Goal: Task Accomplishment & Management: Complete application form

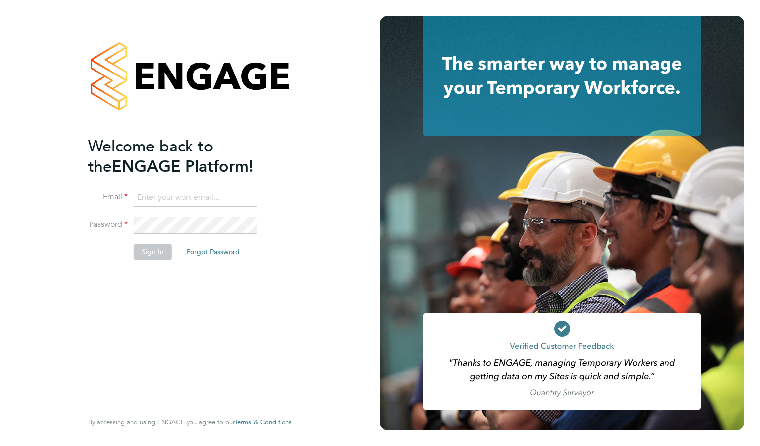
type input "nigeldotsummers@yahoo.co.uk"
click at [159, 254] on button "Sign In" at bounding box center [153, 252] width 38 height 16
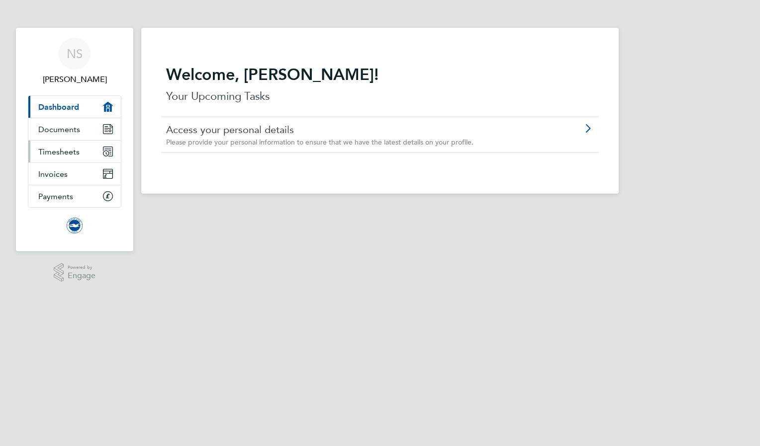
click at [89, 152] on link "Timesheets" at bounding box center [74, 152] width 92 height 22
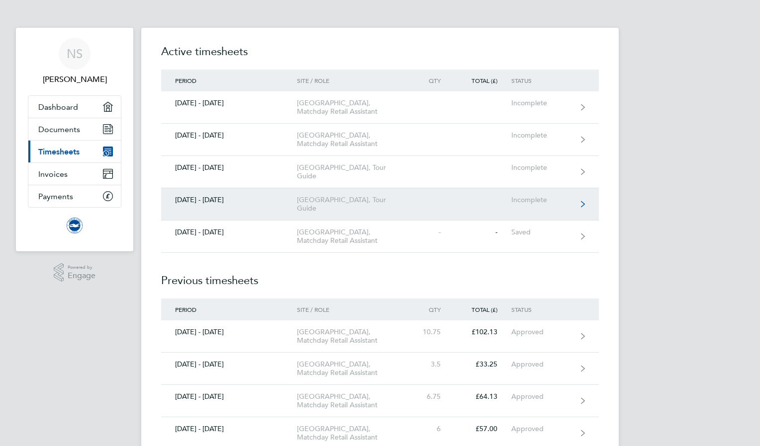
click at [210, 204] on div "[DATE] - [DATE]" at bounding box center [229, 200] width 136 height 8
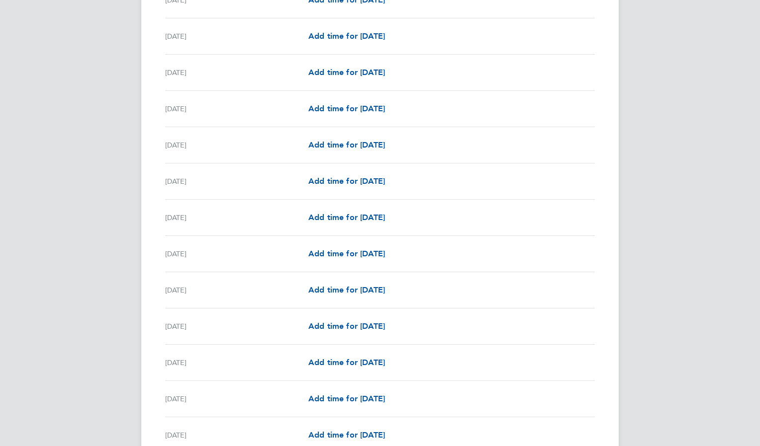
scroll to position [446, 0]
click at [385, 328] on span "Add time for [DATE]" at bounding box center [346, 325] width 77 height 9
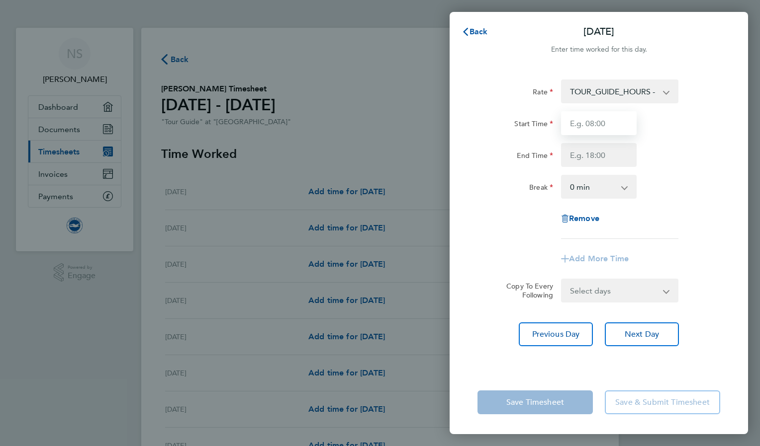
click at [577, 127] on input "Start Time" at bounding box center [599, 123] width 76 height 24
type input "10:00"
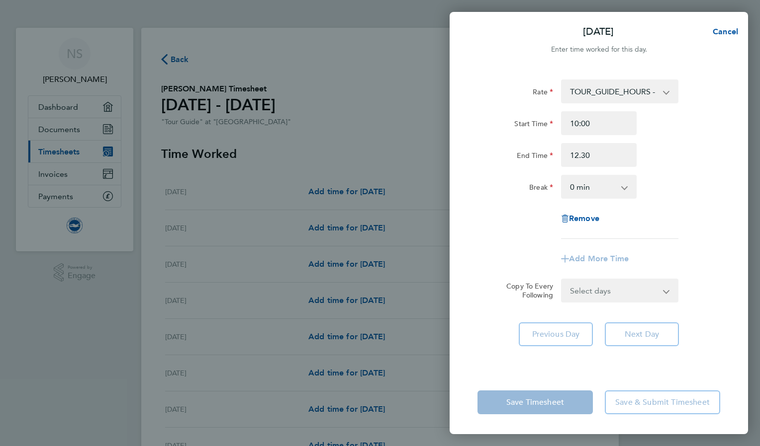
type input "12:30"
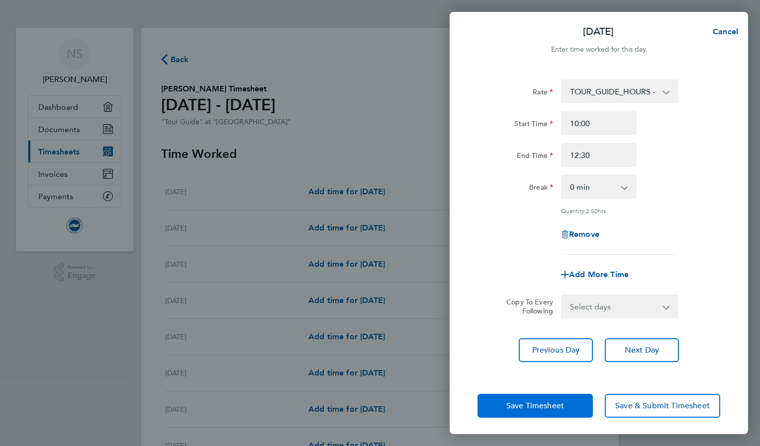
click at [549, 405] on span "Save Timesheet" at bounding box center [535, 406] width 58 height 10
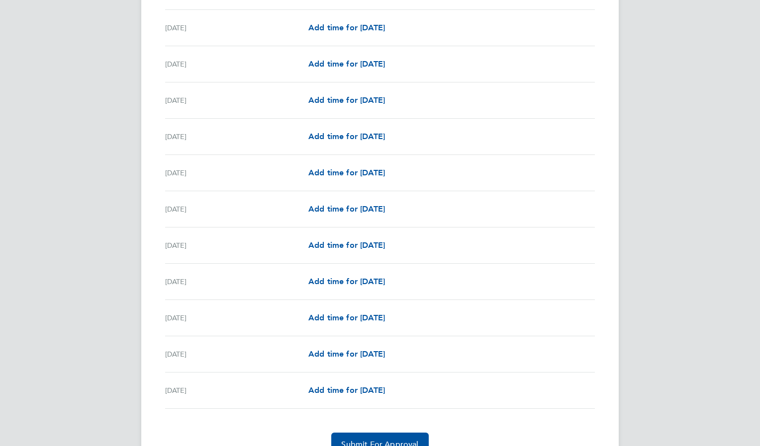
scroll to position [1027, 0]
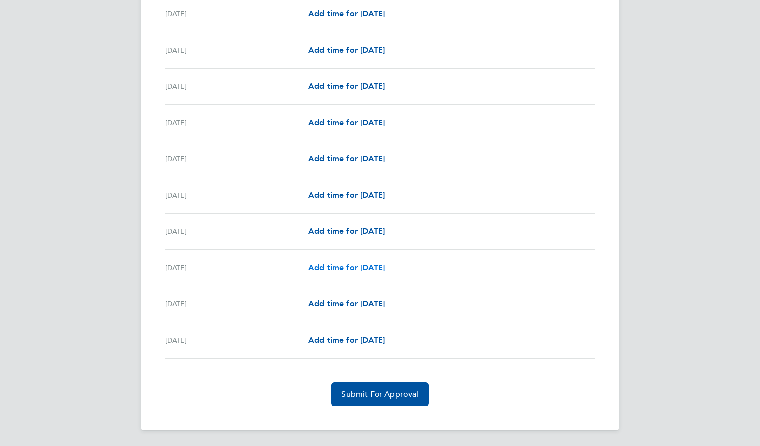
click at [378, 270] on span "Add time for [DATE]" at bounding box center [346, 267] width 77 height 9
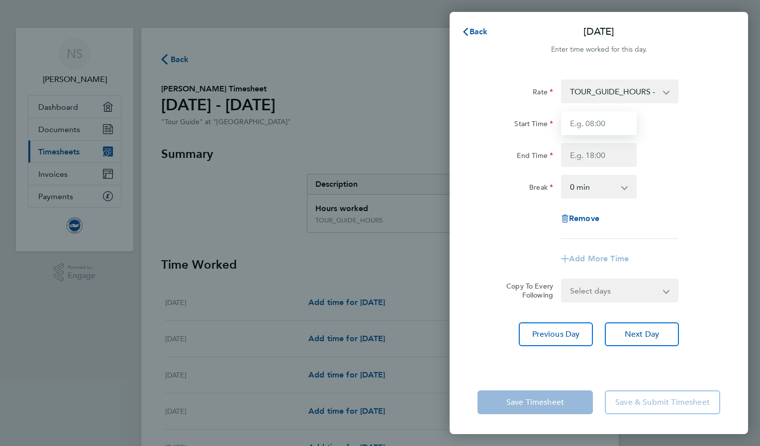
click at [586, 124] on input "Start Time" at bounding box center [599, 123] width 76 height 24
type input "10:30"
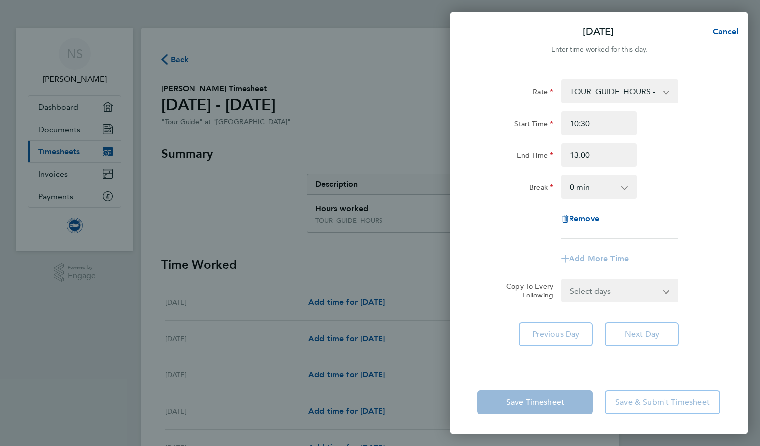
type input "13:00"
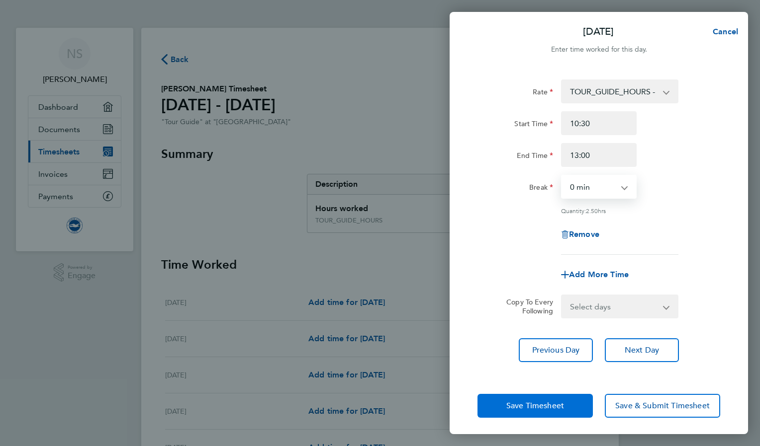
click at [563, 403] on span "Save Timesheet" at bounding box center [535, 406] width 58 height 10
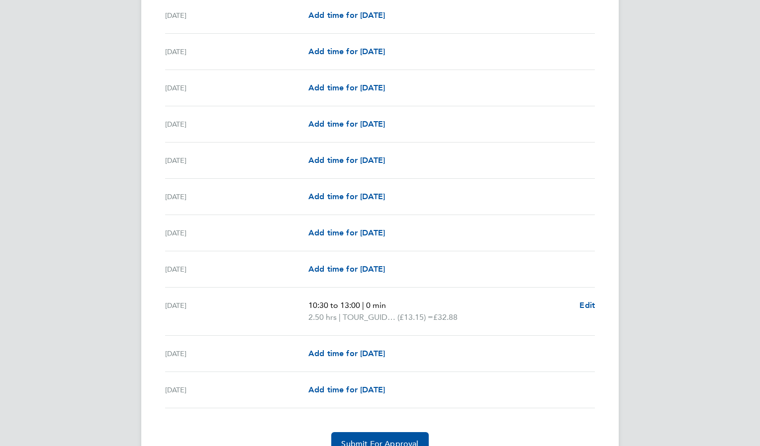
scroll to position [1039, 0]
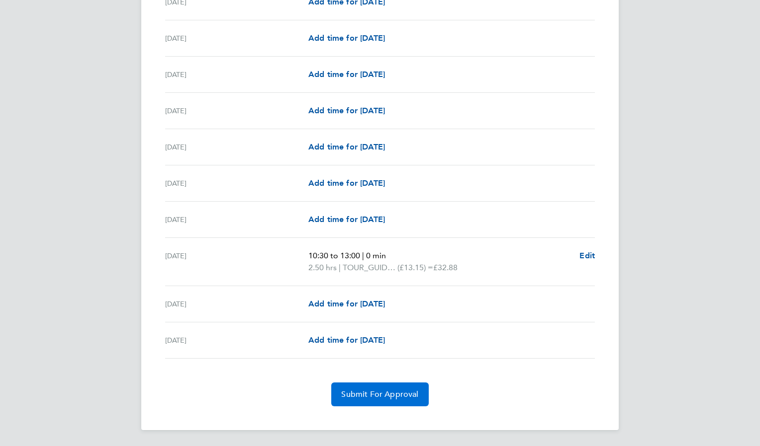
click at [379, 398] on span "Submit For Approval" at bounding box center [379, 395] width 77 height 10
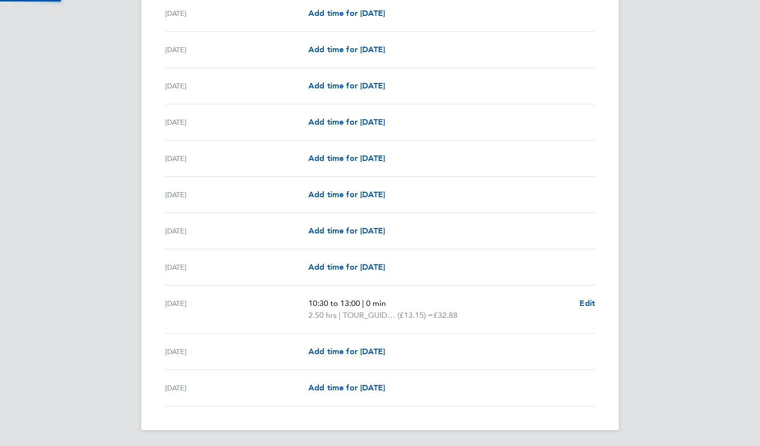
scroll to position [991, 0]
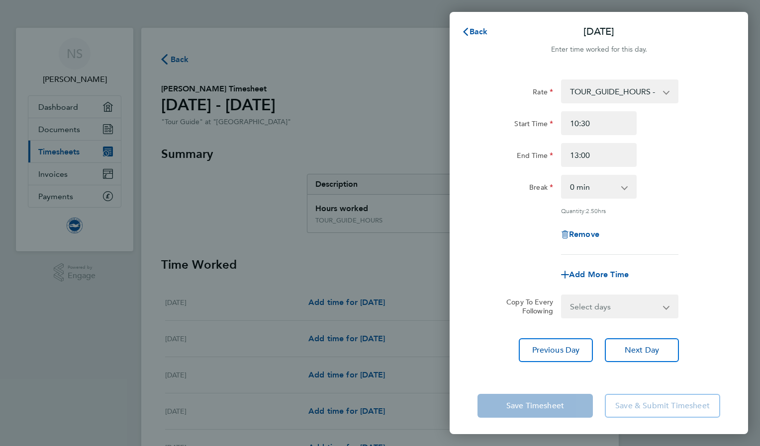
click at [384, 139] on div "Back [DATE] Enter time worked for this day. Rate TOUR_GUIDE_HOURS - 13.15 Start…" at bounding box center [380, 223] width 760 height 446
click at [63, 155] on div "Back [DATE] Enter time worked for this day. Rate TOUR_GUIDE_HOURS - 13.15 Start…" at bounding box center [380, 223] width 760 height 446
click at [471, 30] on span "Back" at bounding box center [478, 31] width 18 height 9
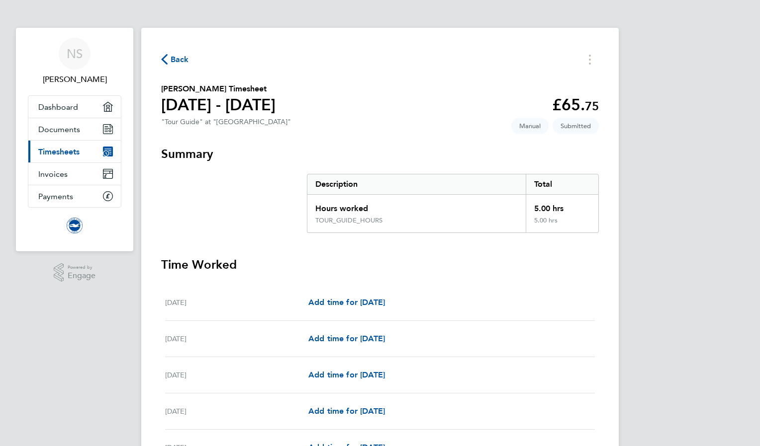
click at [58, 155] on span "Timesheets" at bounding box center [58, 151] width 41 height 9
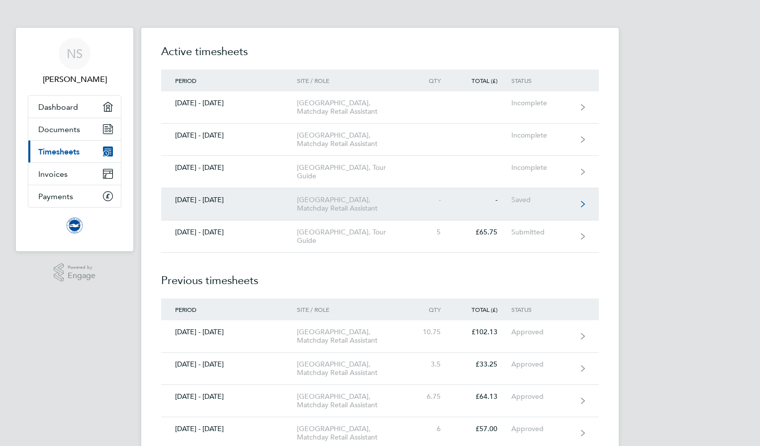
click at [349, 213] on div "[GEOGRAPHIC_DATA], Matchday Retail Assistant" at bounding box center [354, 204] width 114 height 17
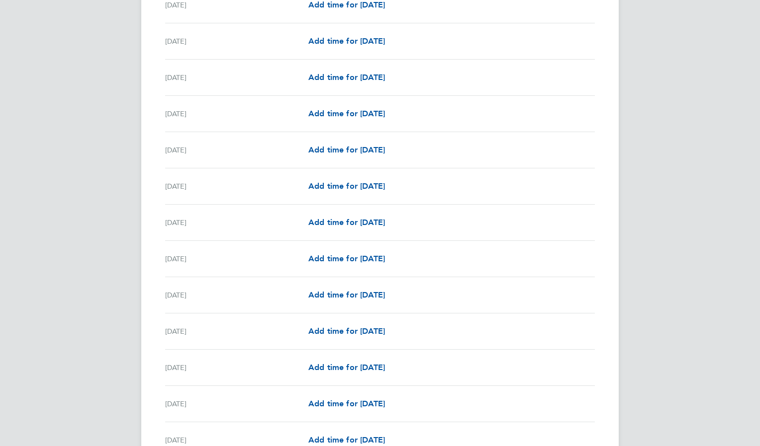
scroll to position [557, 0]
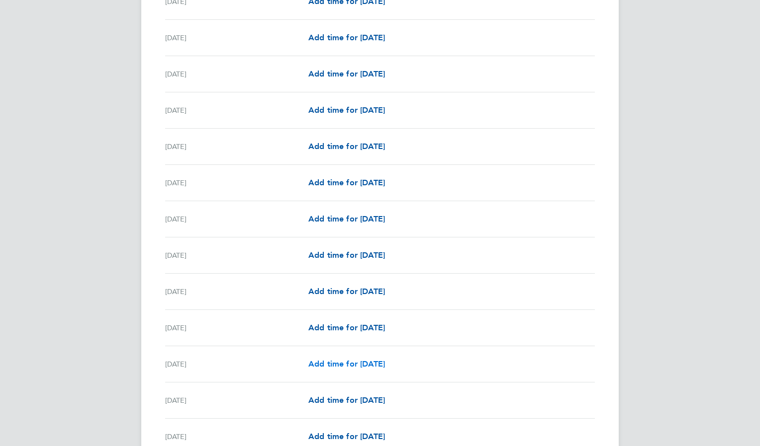
click at [360, 363] on span "Add time for [DATE]" at bounding box center [346, 363] width 77 height 9
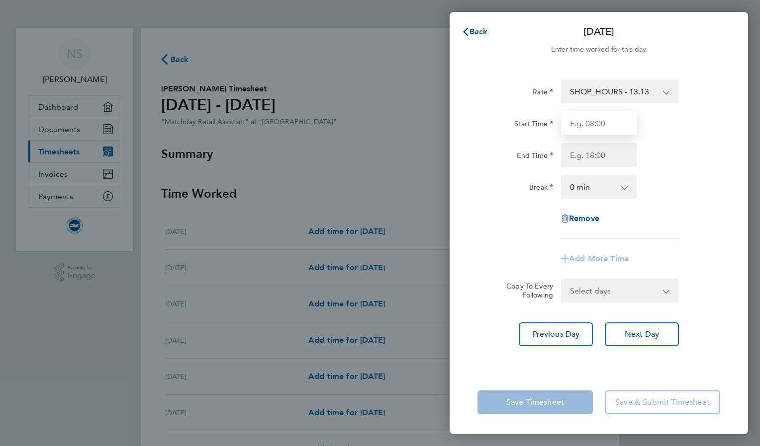
click at [591, 127] on input "Start Time" at bounding box center [599, 123] width 76 height 24
type input "11:30"
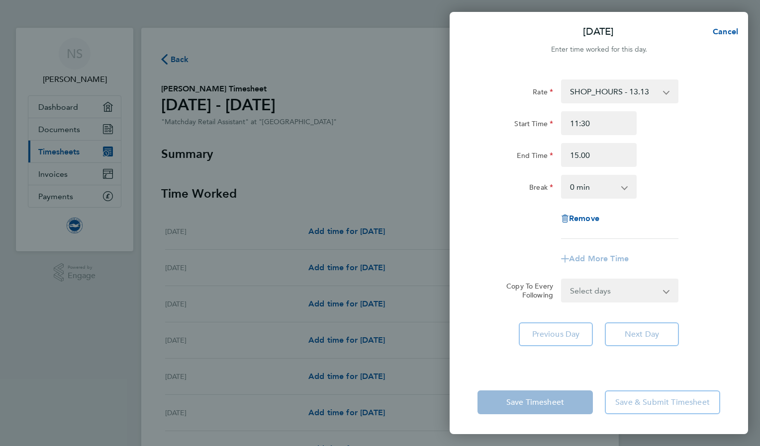
type input "15:00"
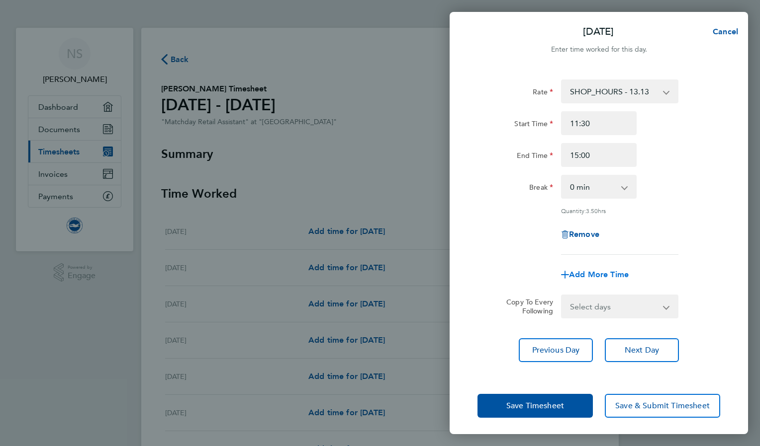
click at [602, 272] on span "Add More Time" at bounding box center [599, 274] width 60 height 9
select select "null"
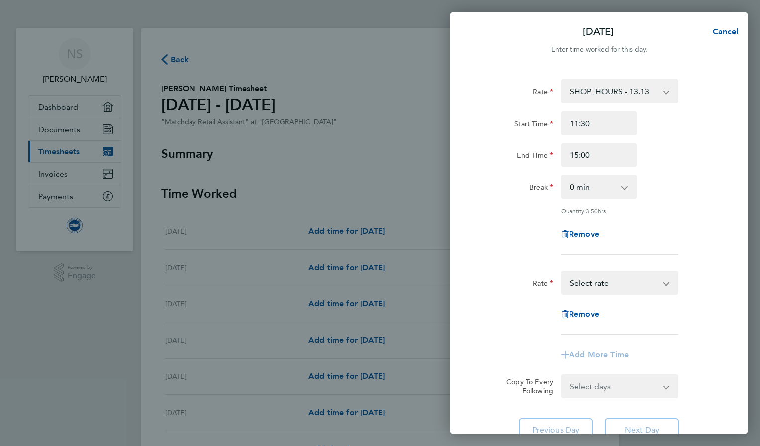
click at [666, 283] on app-icon-cross-button at bounding box center [671, 283] width 12 height 22
click at [614, 281] on select "SHOP_HOURS - 13.13 Select rate" at bounding box center [613, 283] width 103 height 22
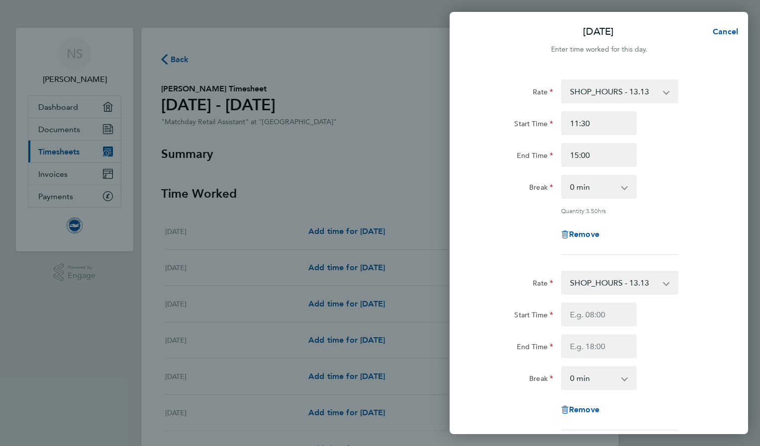
scroll to position [178, 0]
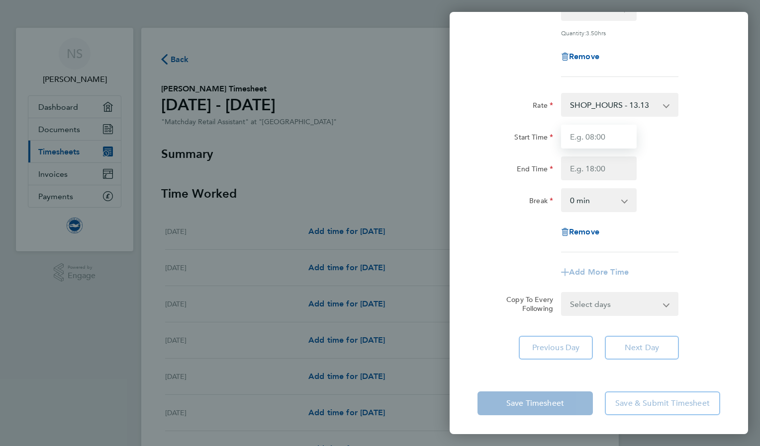
click at [590, 134] on input "Start Time" at bounding box center [599, 137] width 76 height 24
type input "17:00"
type input "18:00"
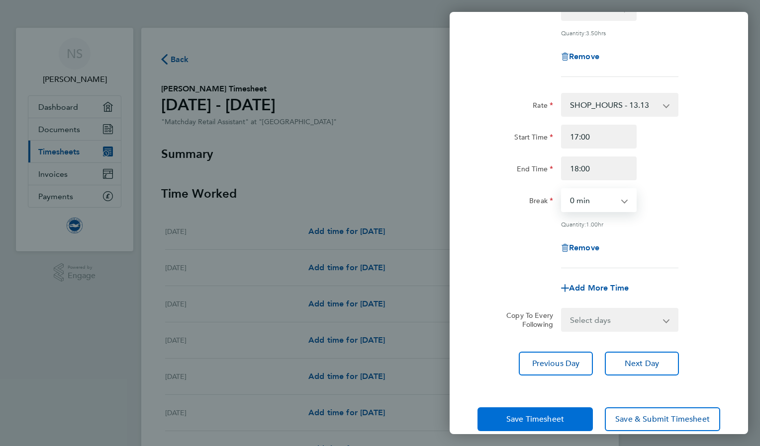
click at [558, 415] on span "Save Timesheet" at bounding box center [535, 420] width 58 height 10
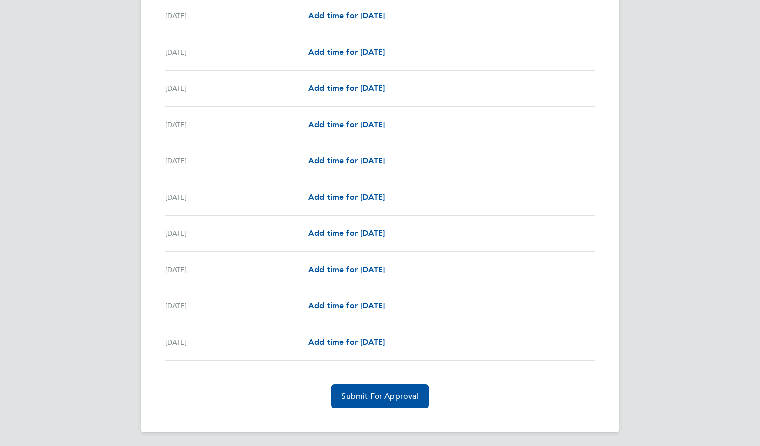
scroll to position [1058, 0]
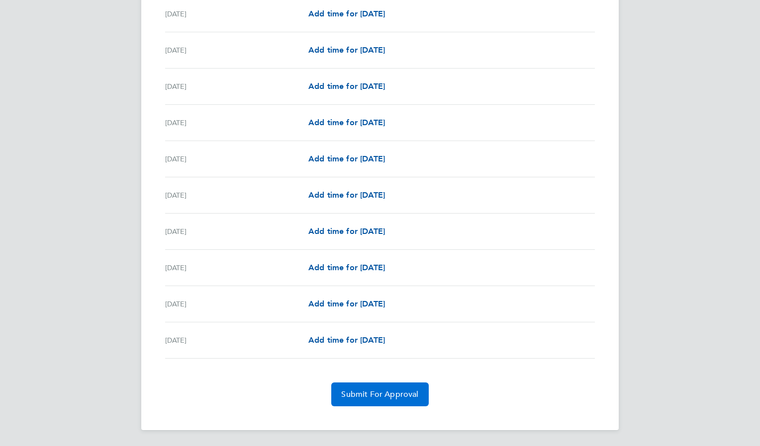
click at [399, 396] on span "Submit For Approval" at bounding box center [379, 395] width 77 height 10
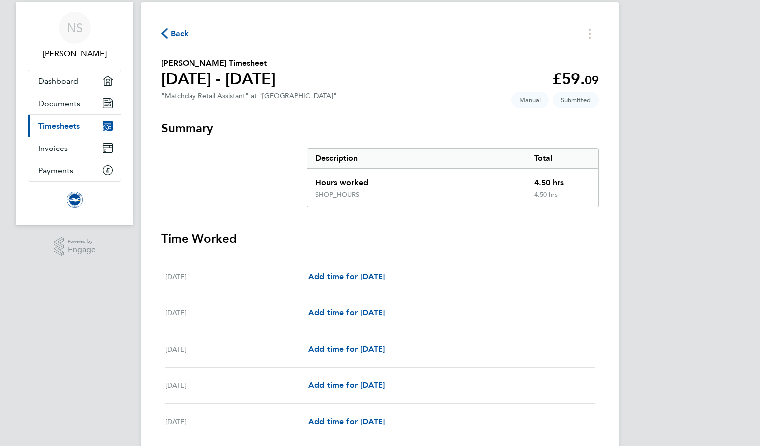
scroll to position [0, 0]
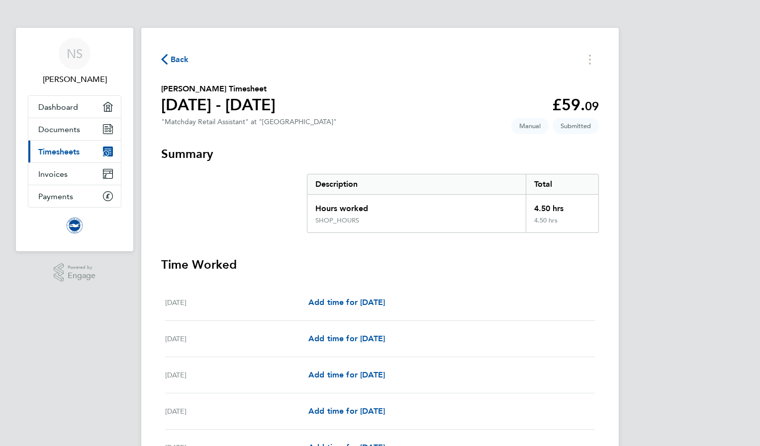
click at [66, 153] on span "Timesheets" at bounding box center [58, 151] width 41 height 9
